Goal: Transaction & Acquisition: Subscribe to service/newsletter

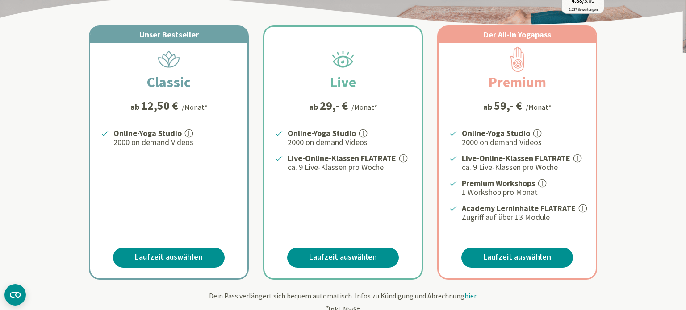
scroll to position [145, 0]
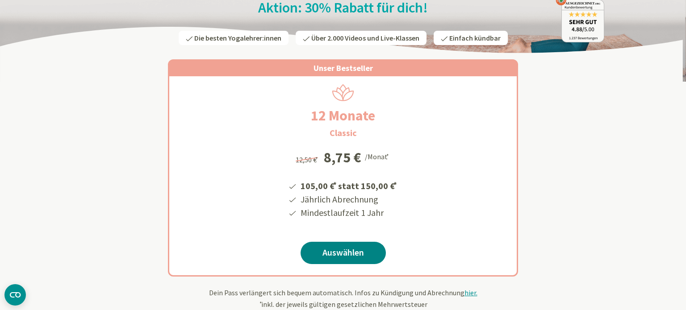
scroll to position [116, 0]
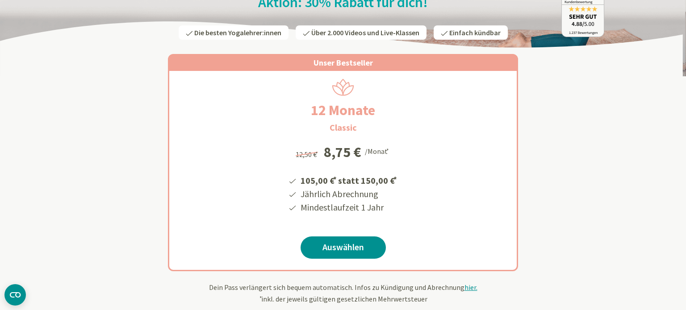
click at [334, 247] on link "Auswählen" at bounding box center [343, 248] width 85 height 22
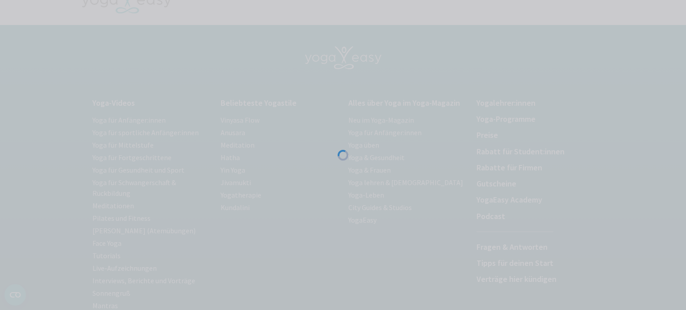
scroll to position [172, 0]
